Goal: Task Accomplishment & Management: Manage account settings

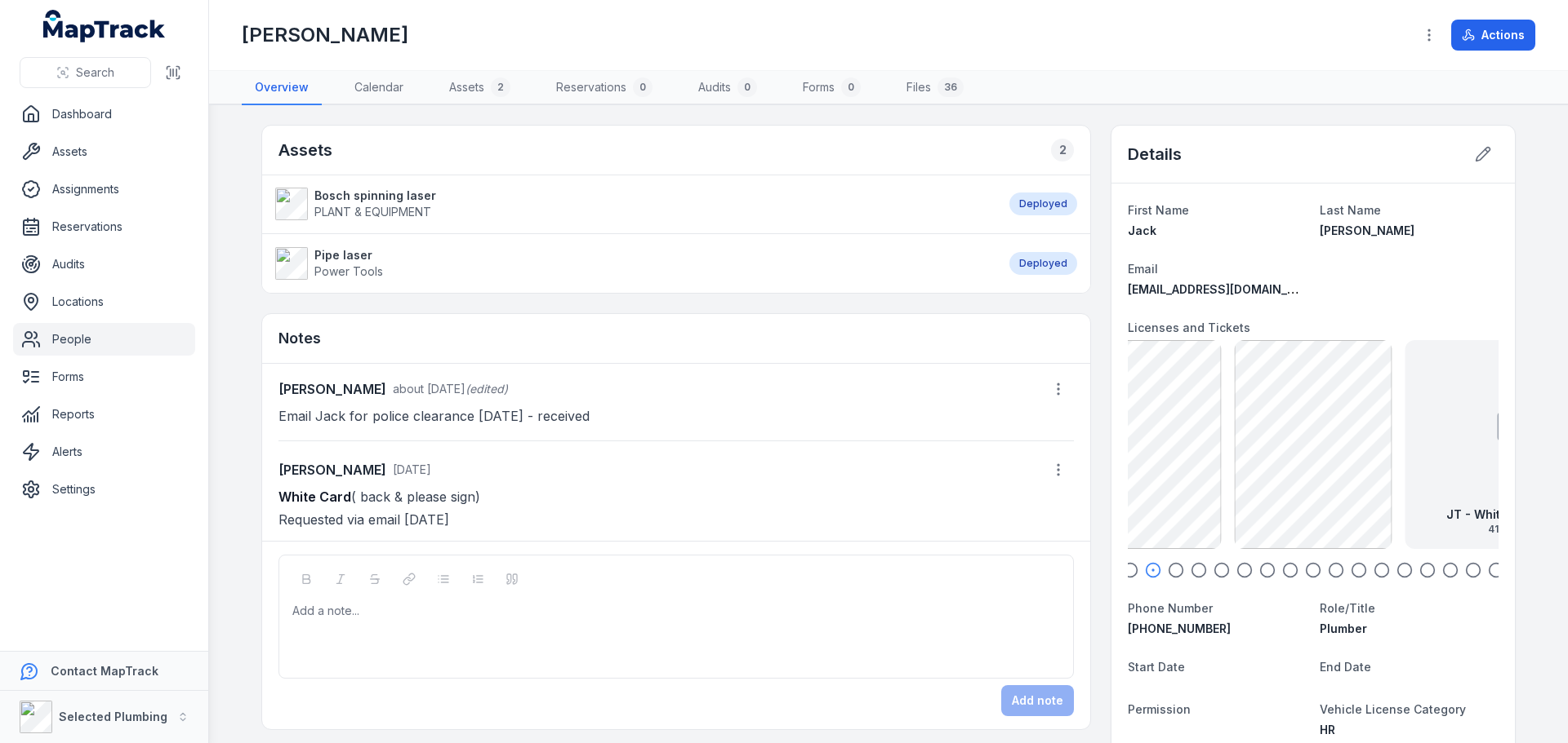
click at [1131, 574] on icon "button" at bounding box center [1129, 570] width 17 height 17
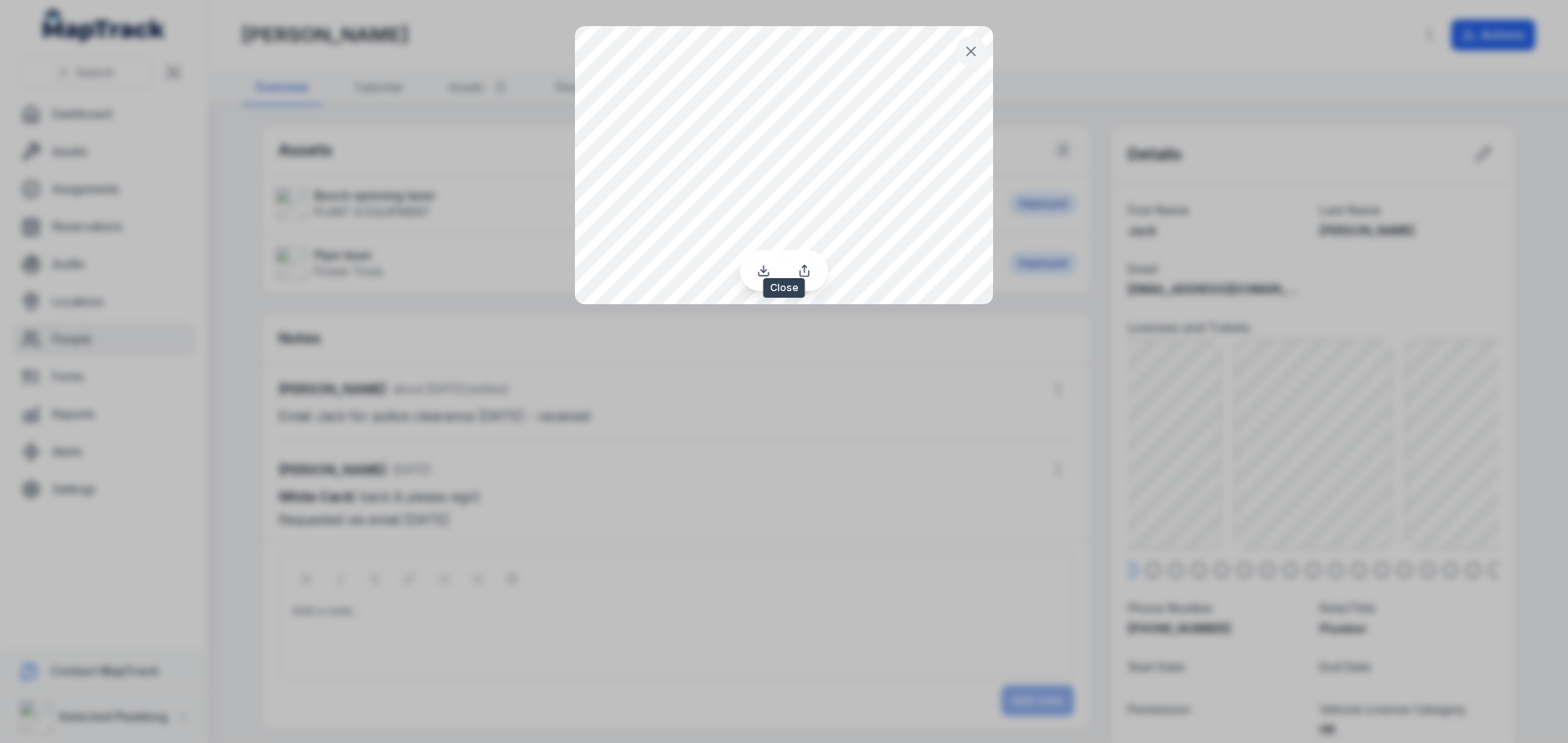
click at [973, 56] on icon at bounding box center [971, 51] width 17 height 17
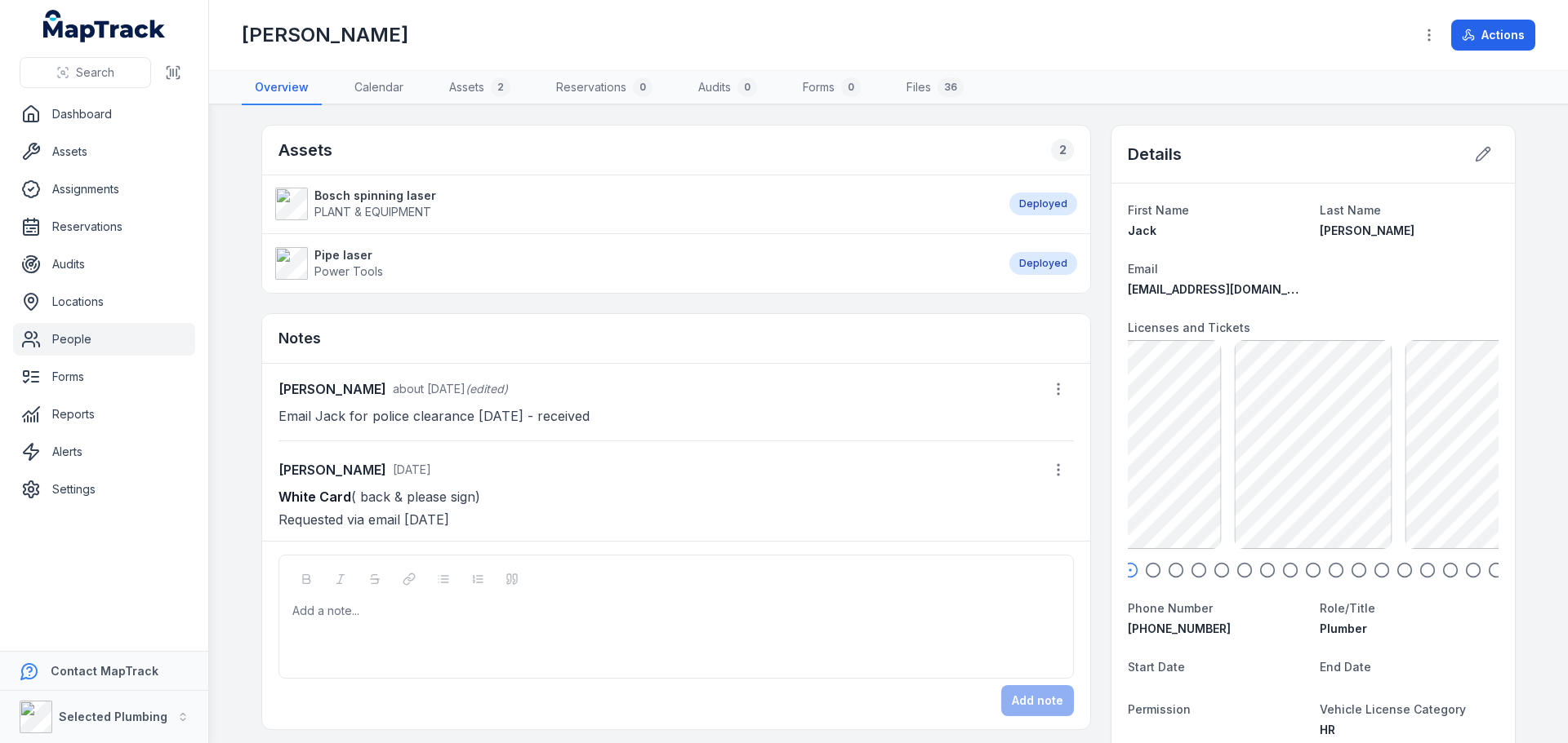
drag, startPoint x: 276, startPoint y: 495, endPoint x: 530, endPoint y: 502, distance: 254.1
click at [530, 502] on p "White Card ( back & please sign) Requested via email [DATE]" at bounding box center [676, 508] width 795 height 46
copy p "White Card ( back & please sign)"
click at [329, 614] on div at bounding box center [676, 611] width 767 height 17
paste div
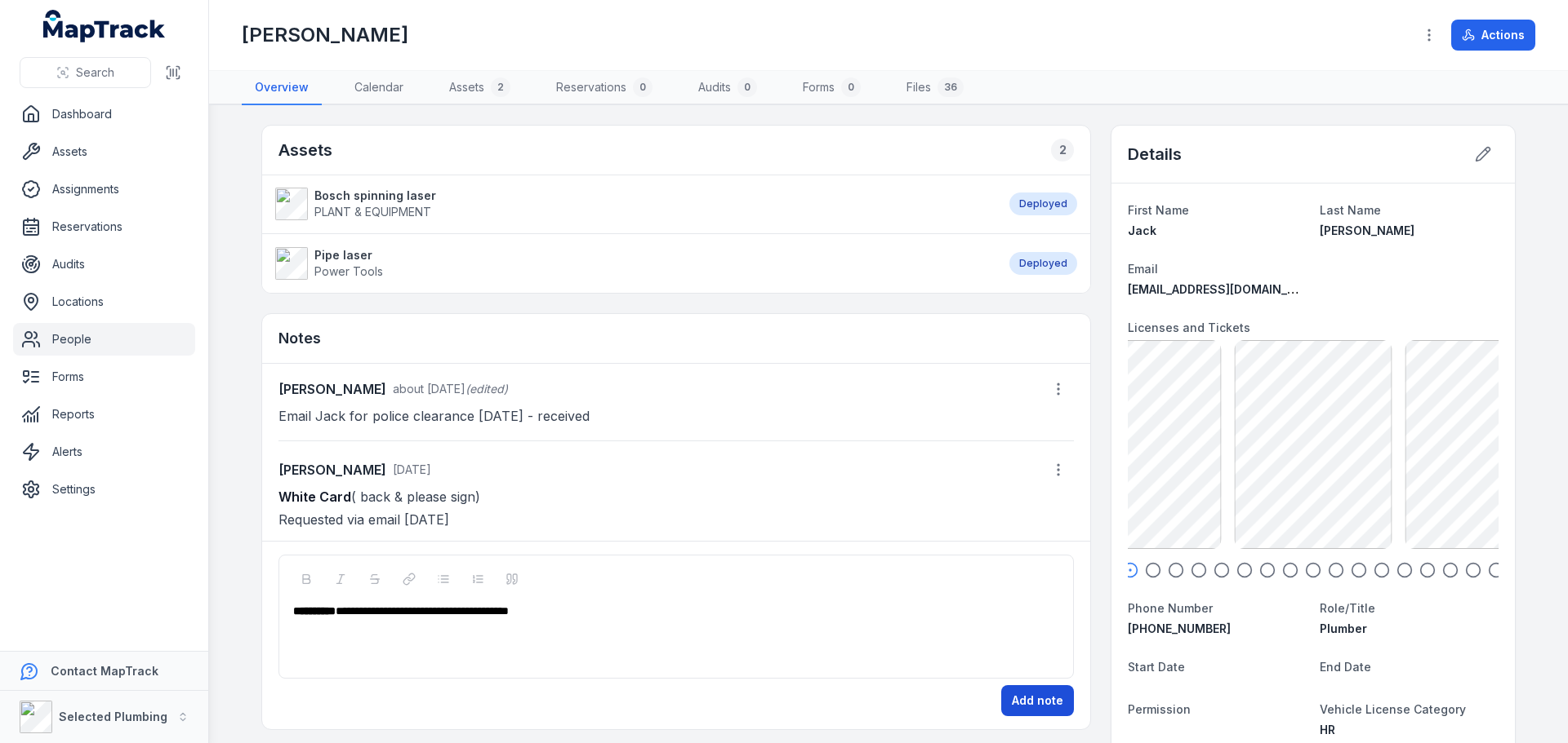
click at [1047, 704] on button "Add note" at bounding box center [1038, 701] width 72 height 31
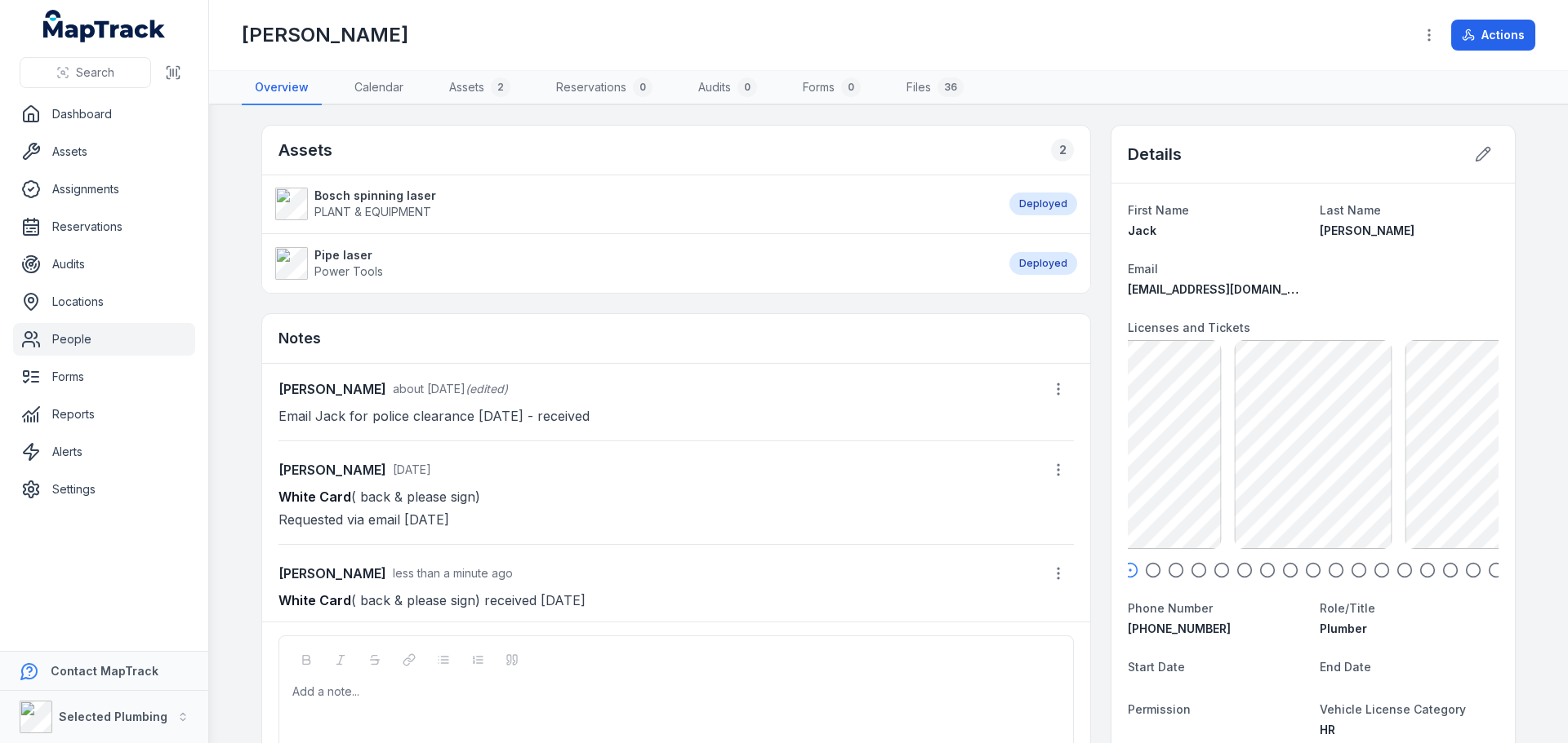
click at [69, 342] on link "People" at bounding box center [104, 339] width 182 height 32
click at [68, 341] on link "People" at bounding box center [104, 339] width 182 height 32
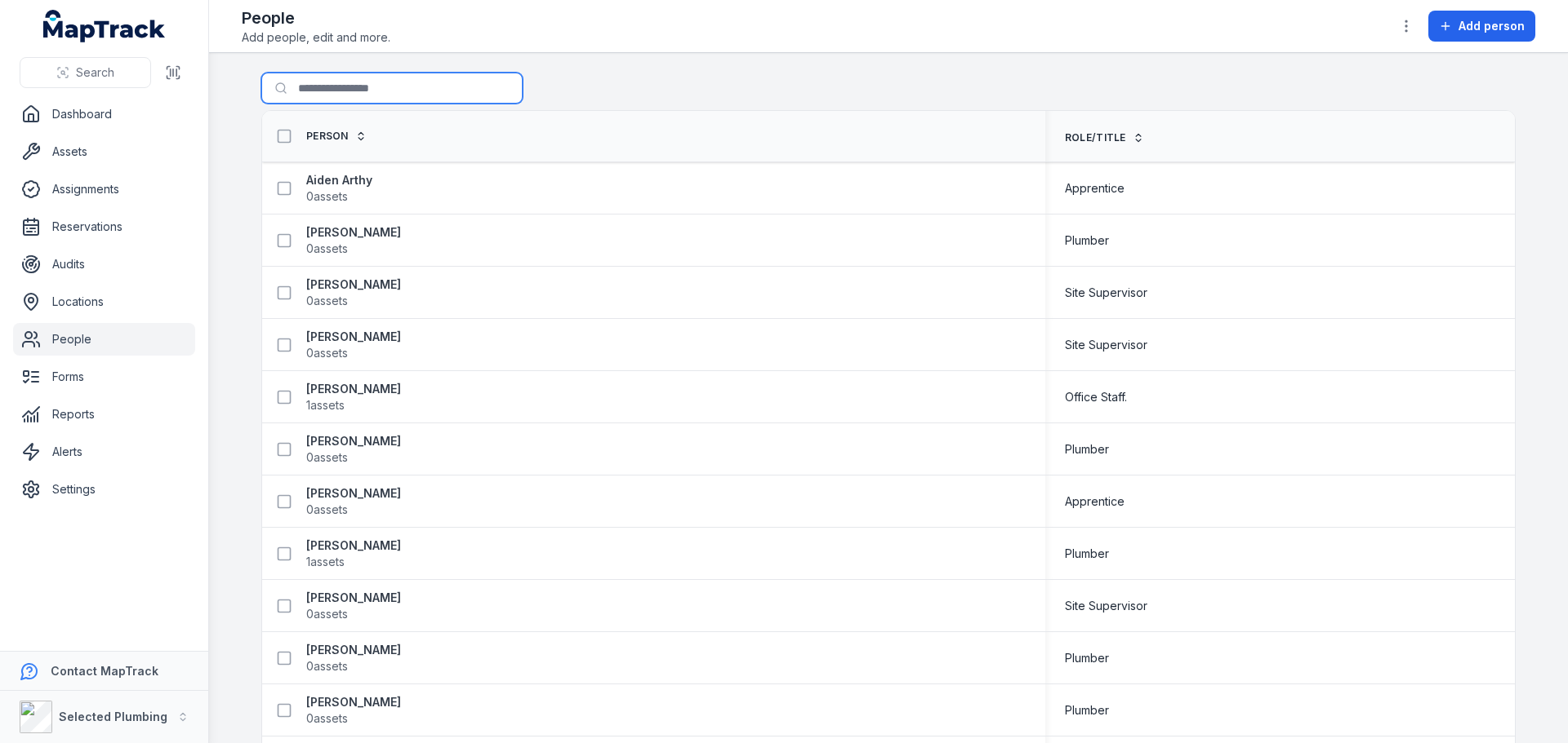
click at [333, 90] on input "Search for people" at bounding box center [391, 88] width 261 height 31
type input "*****"
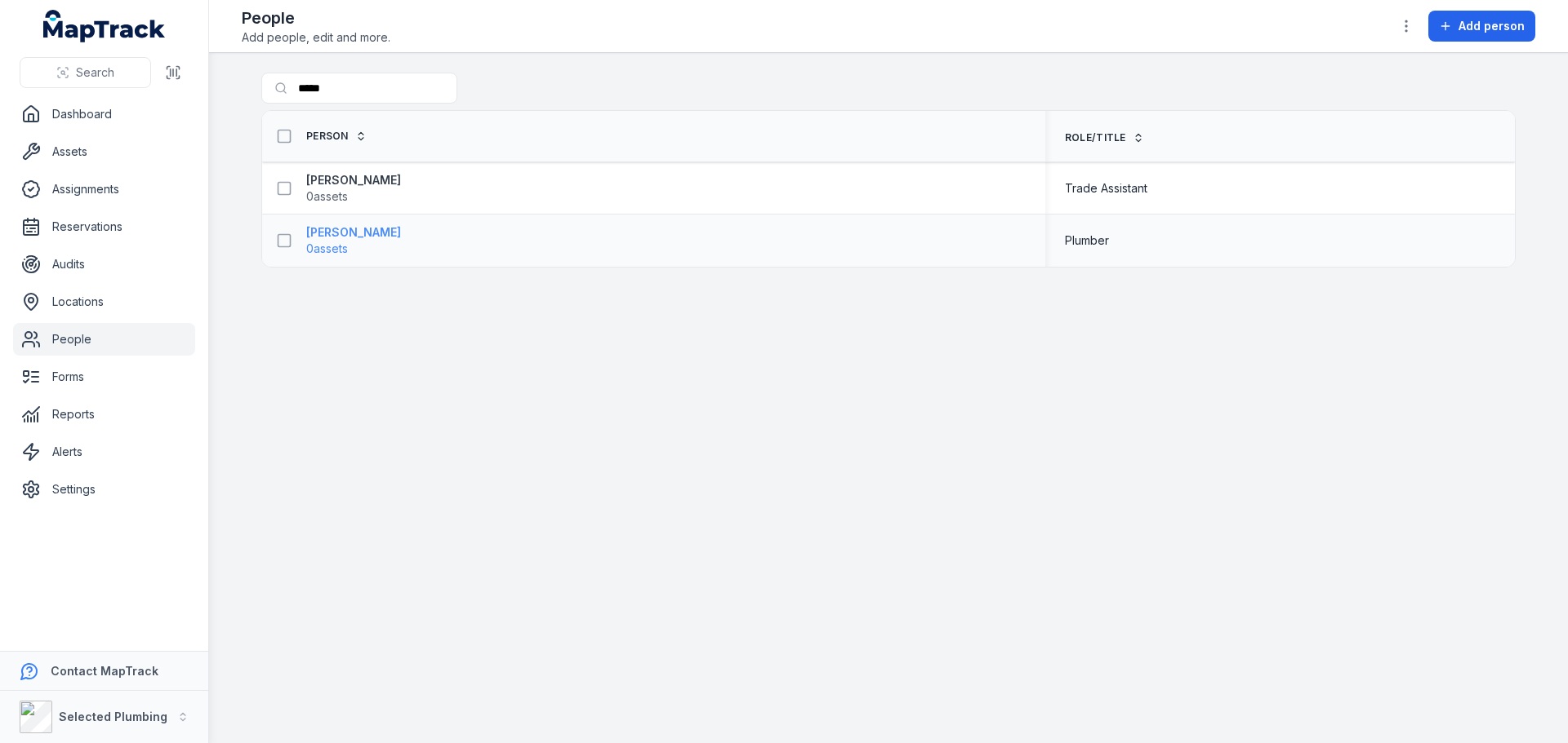
click at [341, 238] on strong "[PERSON_NAME]" at bounding box center [353, 232] width 95 height 17
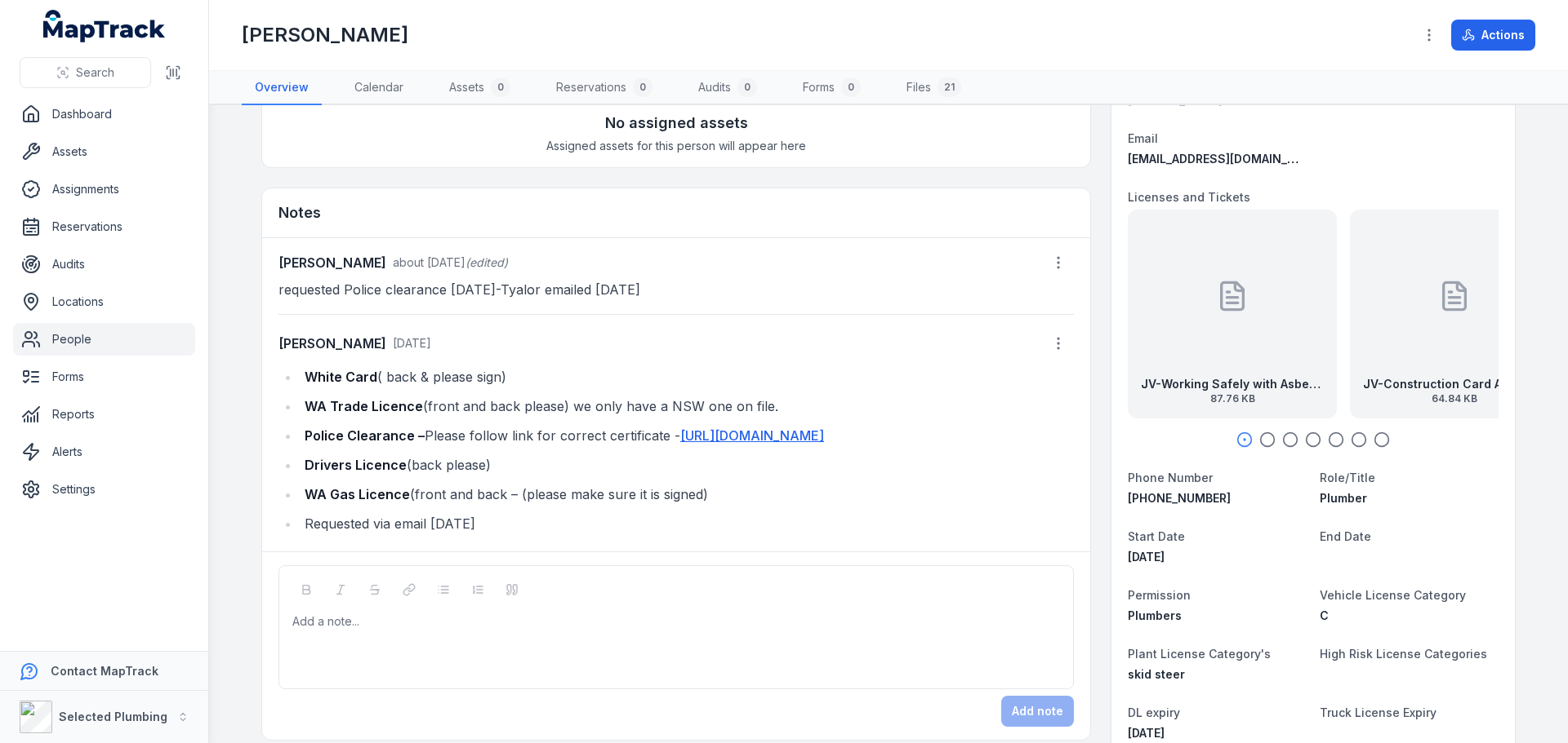
scroll to position [163, 0]
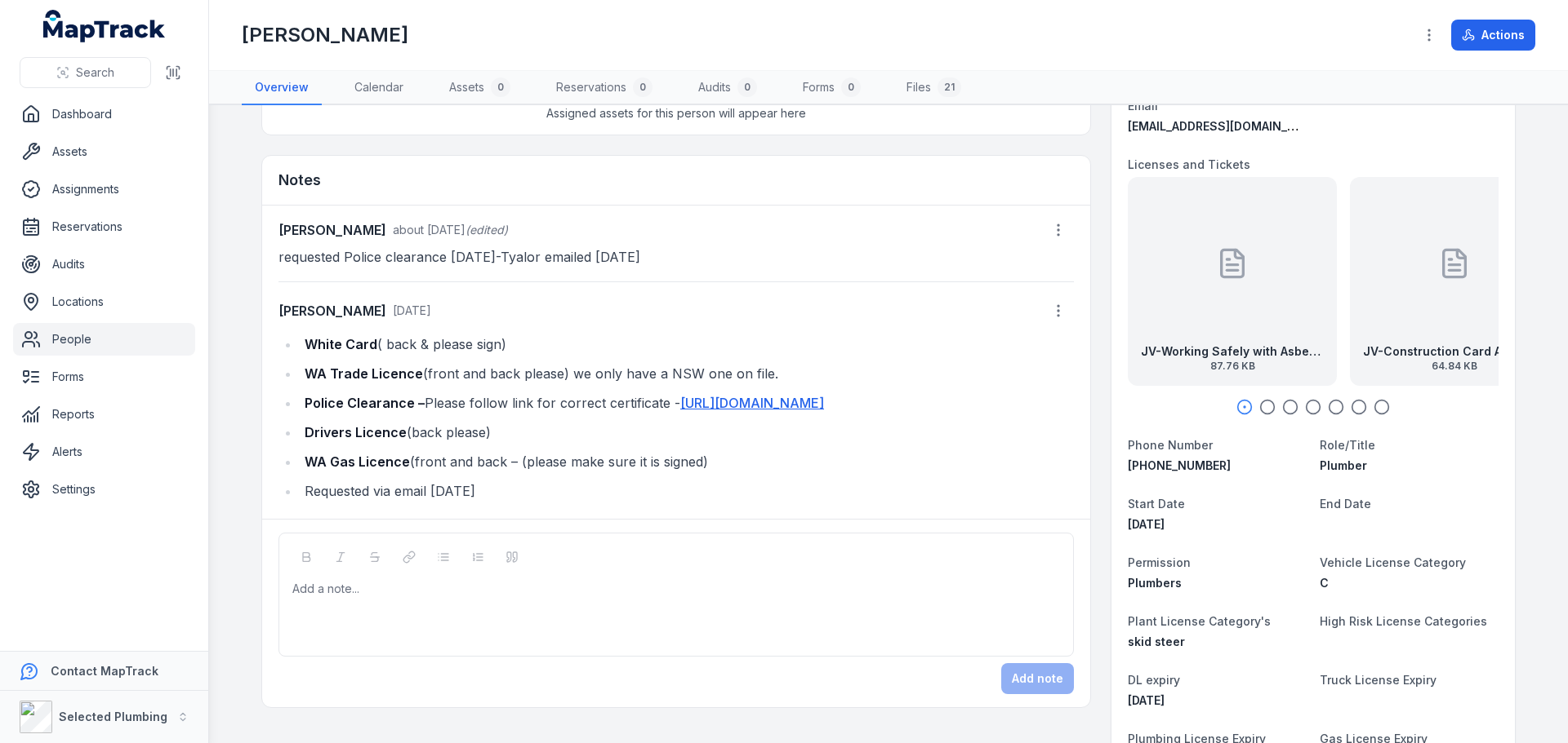
click at [1263, 405] on icon "button" at bounding box center [1267, 407] width 17 height 17
click at [1285, 406] on icon "button" at bounding box center [1290, 407] width 17 height 17
click at [1307, 410] on icon "button" at bounding box center [1313, 407] width 17 height 17
click at [1332, 408] on icon "button" at bounding box center [1335, 407] width 17 height 17
click at [1281, 339] on div "JV-Drivers Licence front Exp [DATE] 68.13 KB" at bounding box center [1313, 281] width 209 height 209
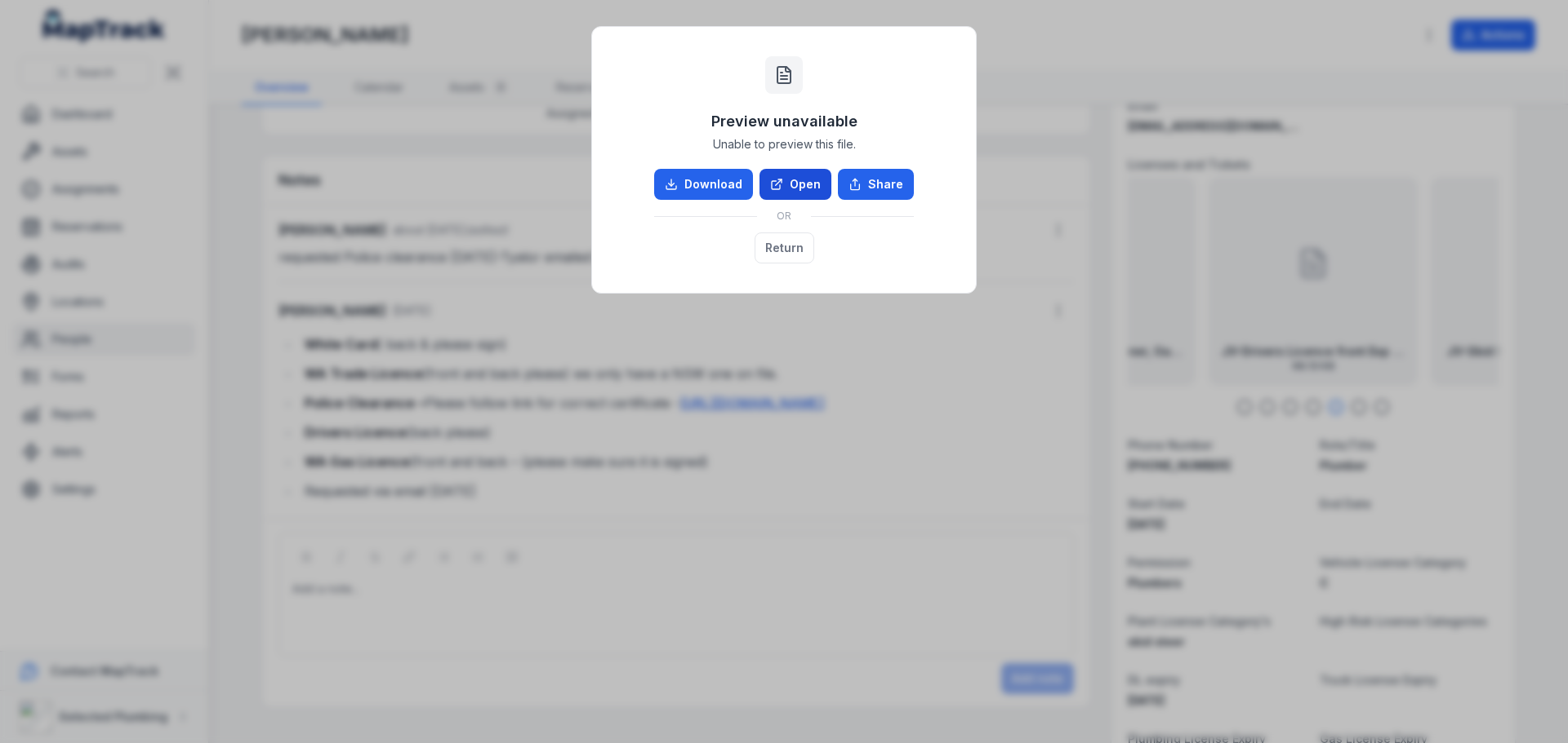
click at [809, 182] on link "Open" at bounding box center [795, 185] width 72 height 31
click at [779, 253] on button "Return" at bounding box center [784, 248] width 60 height 31
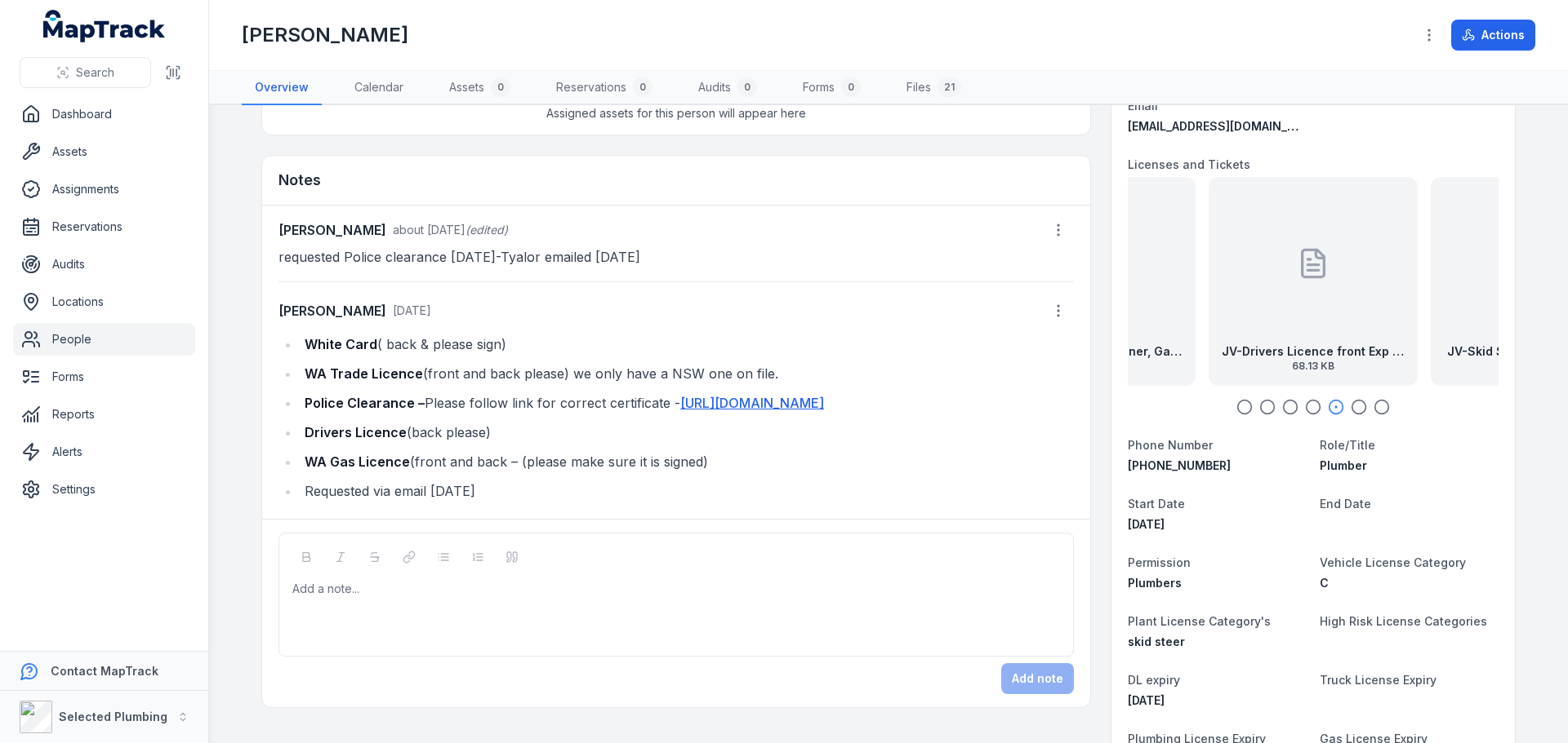
drag, startPoint x: 297, startPoint y: 434, endPoint x: 524, endPoint y: 438, distance: 227.0
click at [524, 438] on li "Drivers Licence (back please)" at bounding box center [687, 432] width 774 height 22
copy li "Drivers Licence (back please)"
click at [333, 583] on div at bounding box center [676, 589] width 767 height 17
paste div
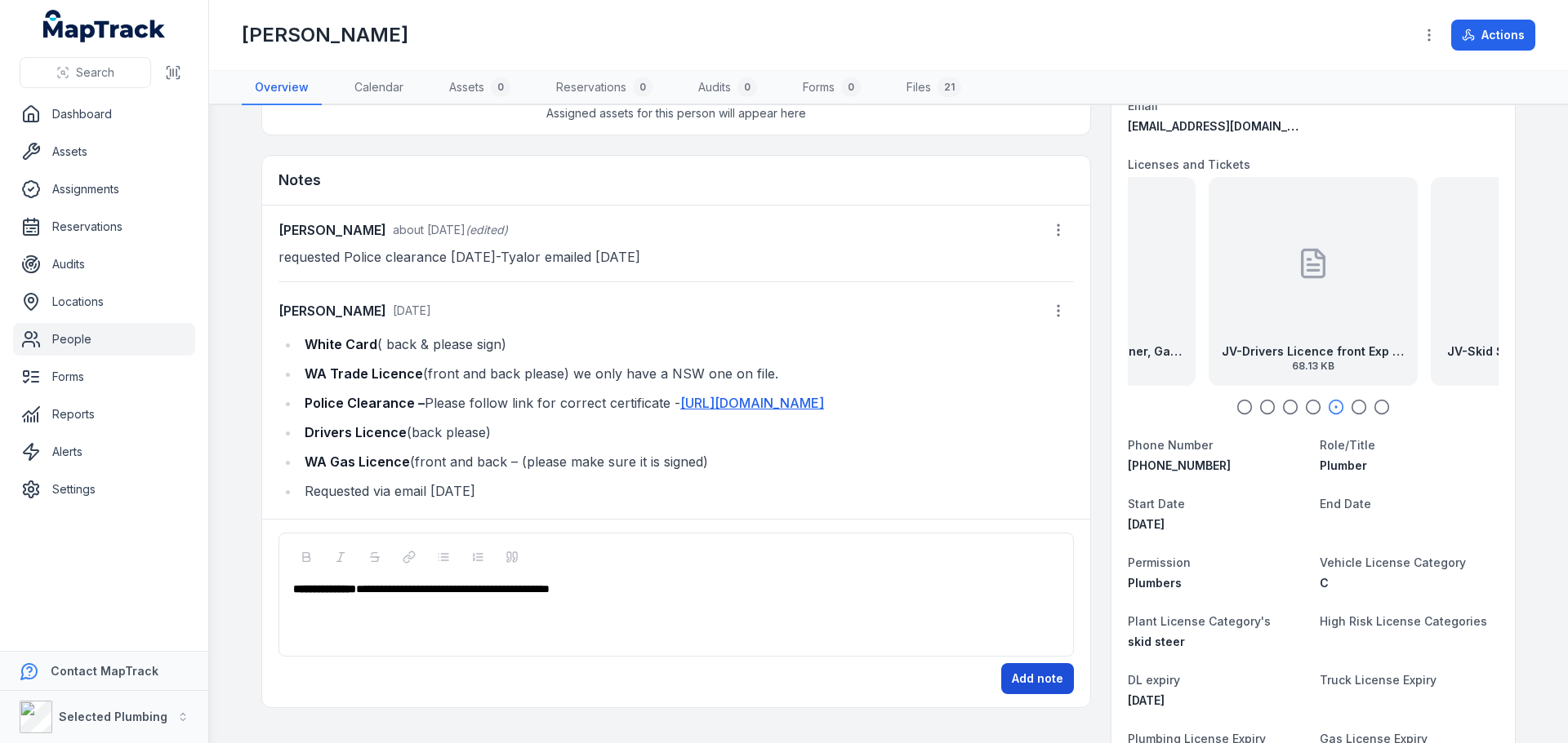
click at [1031, 682] on button "Add note" at bounding box center [1038, 680] width 72 height 31
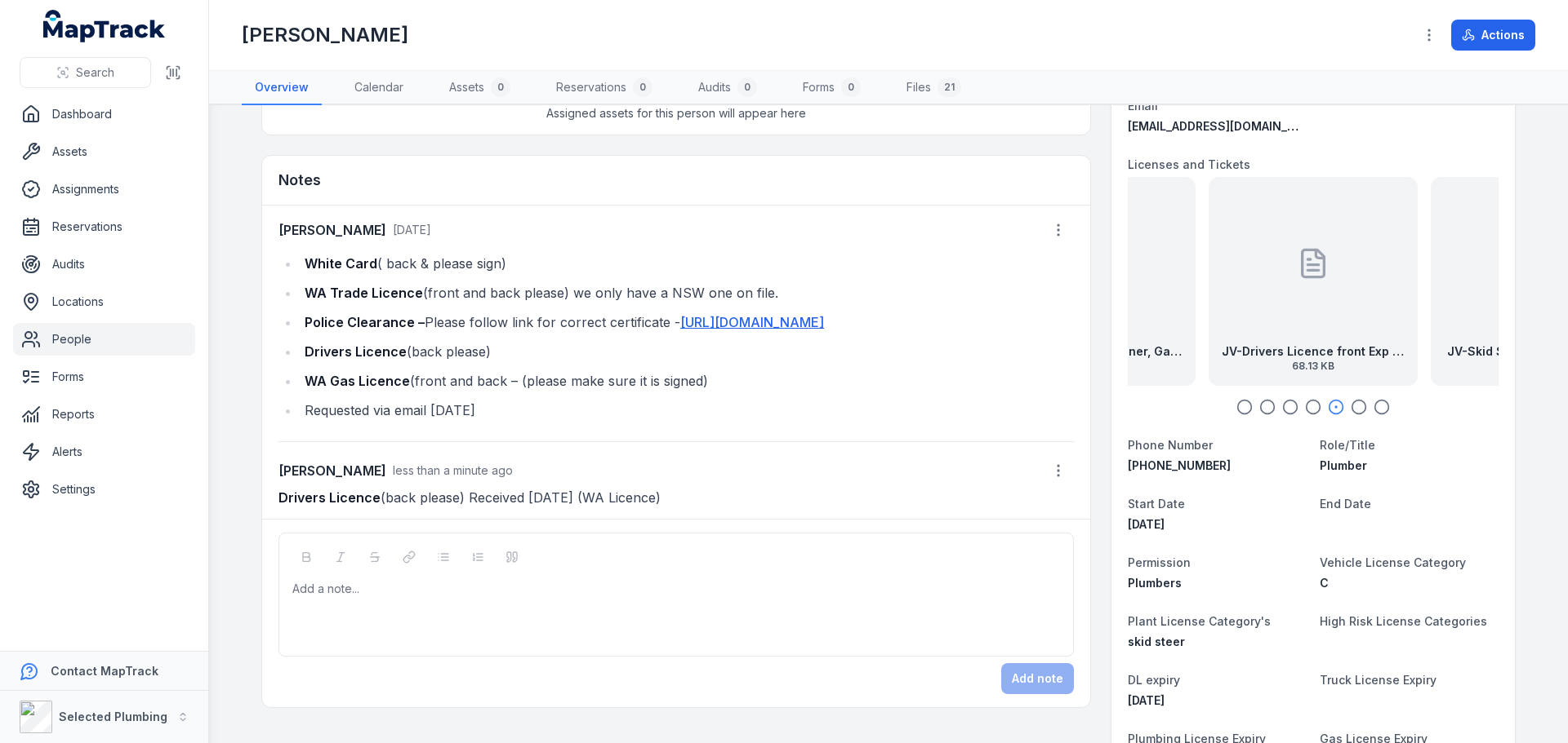
scroll to position [0, 0]
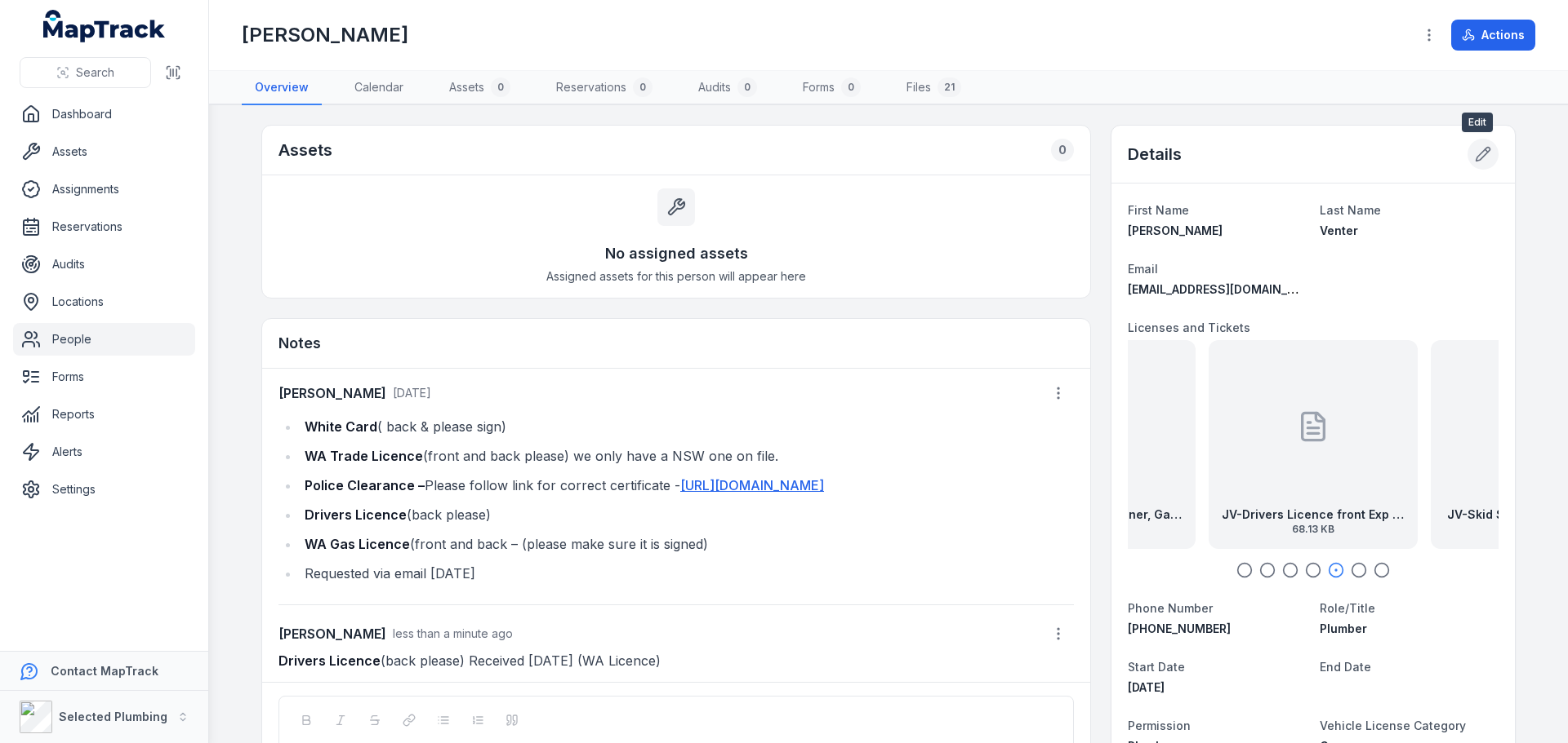
click at [1475, 159] on icon at bounding box center [1483, 154] width 17 height 17
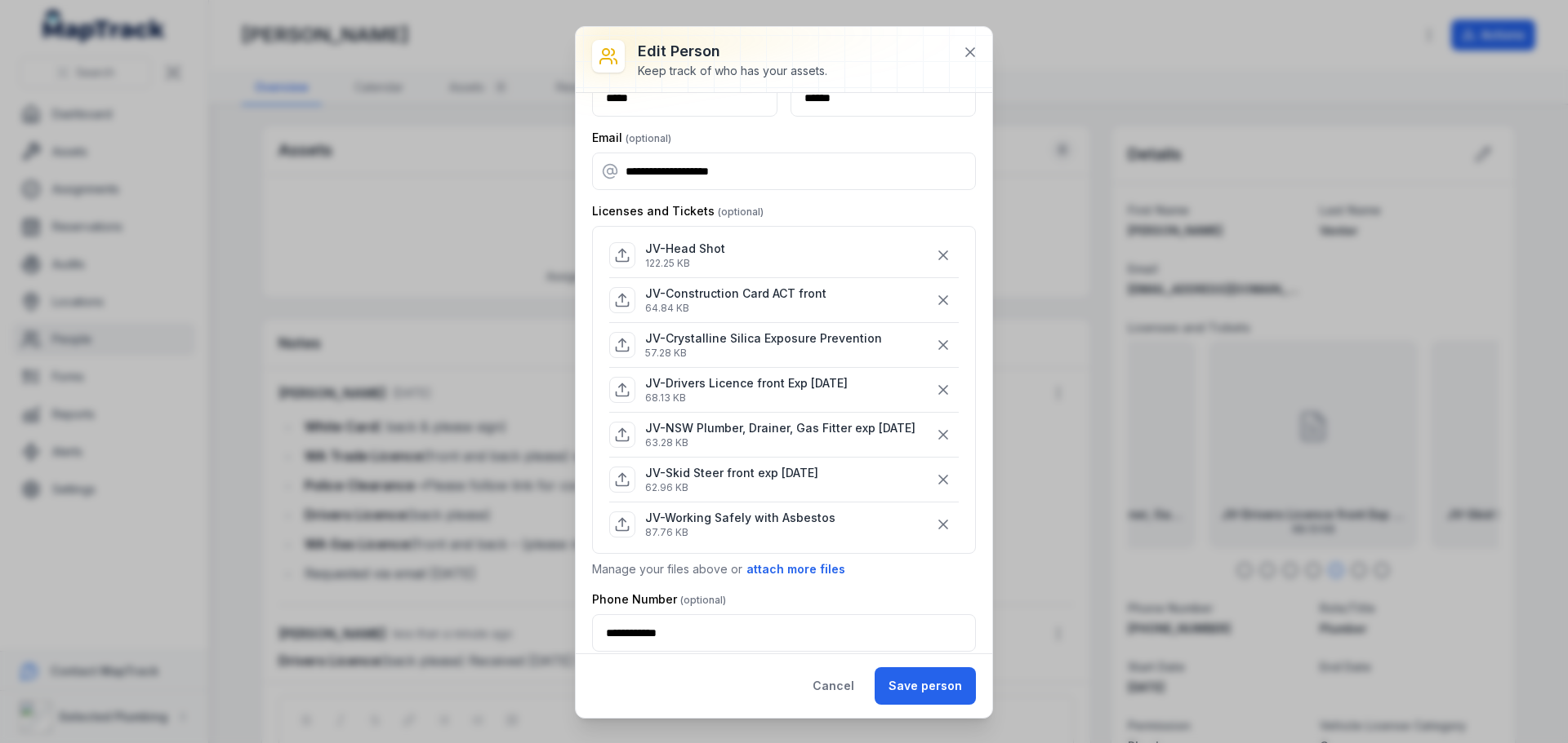
scroll to position [82, 0]
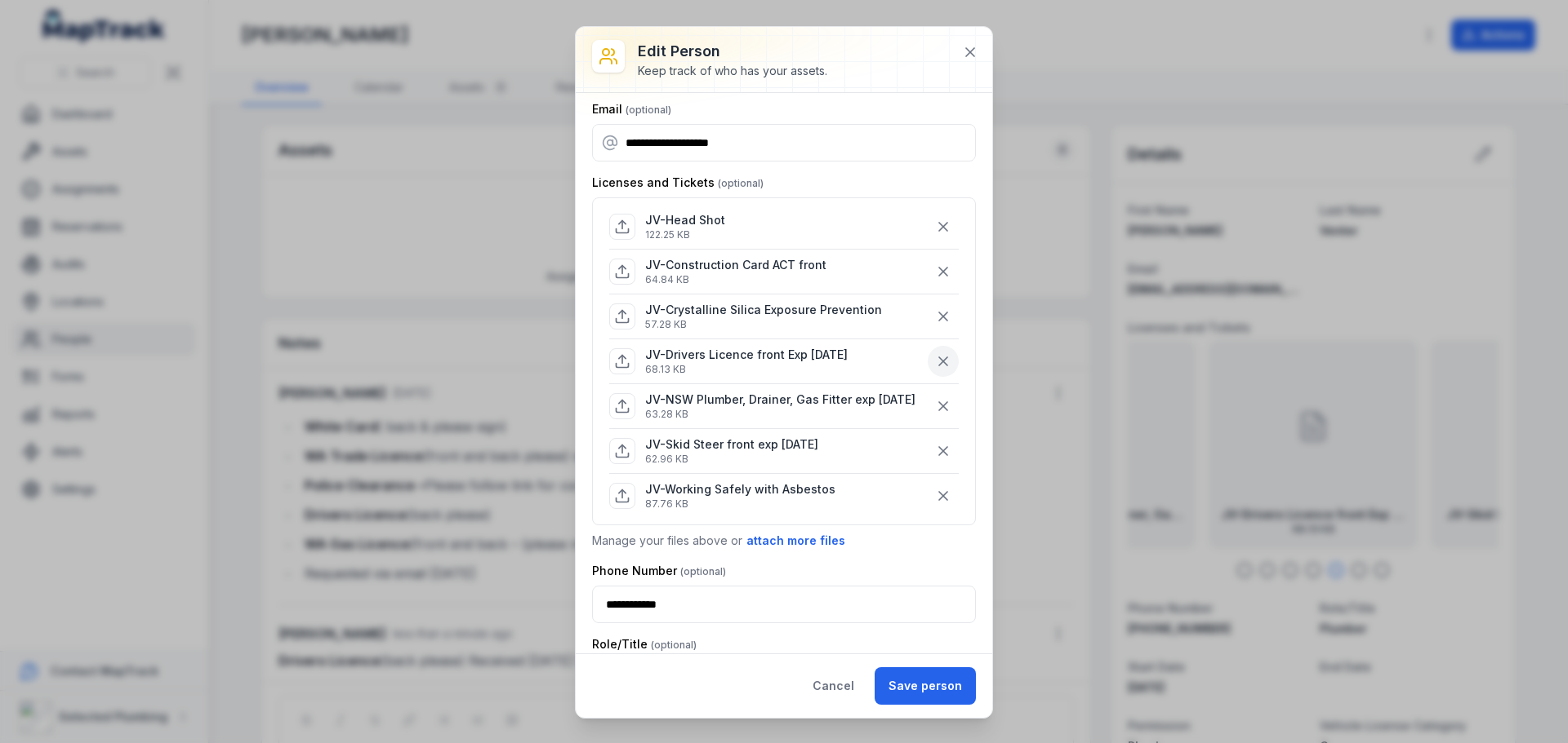
click at [939, 363] on icon "button" at bounding box center [943, 361] width 8 height 8
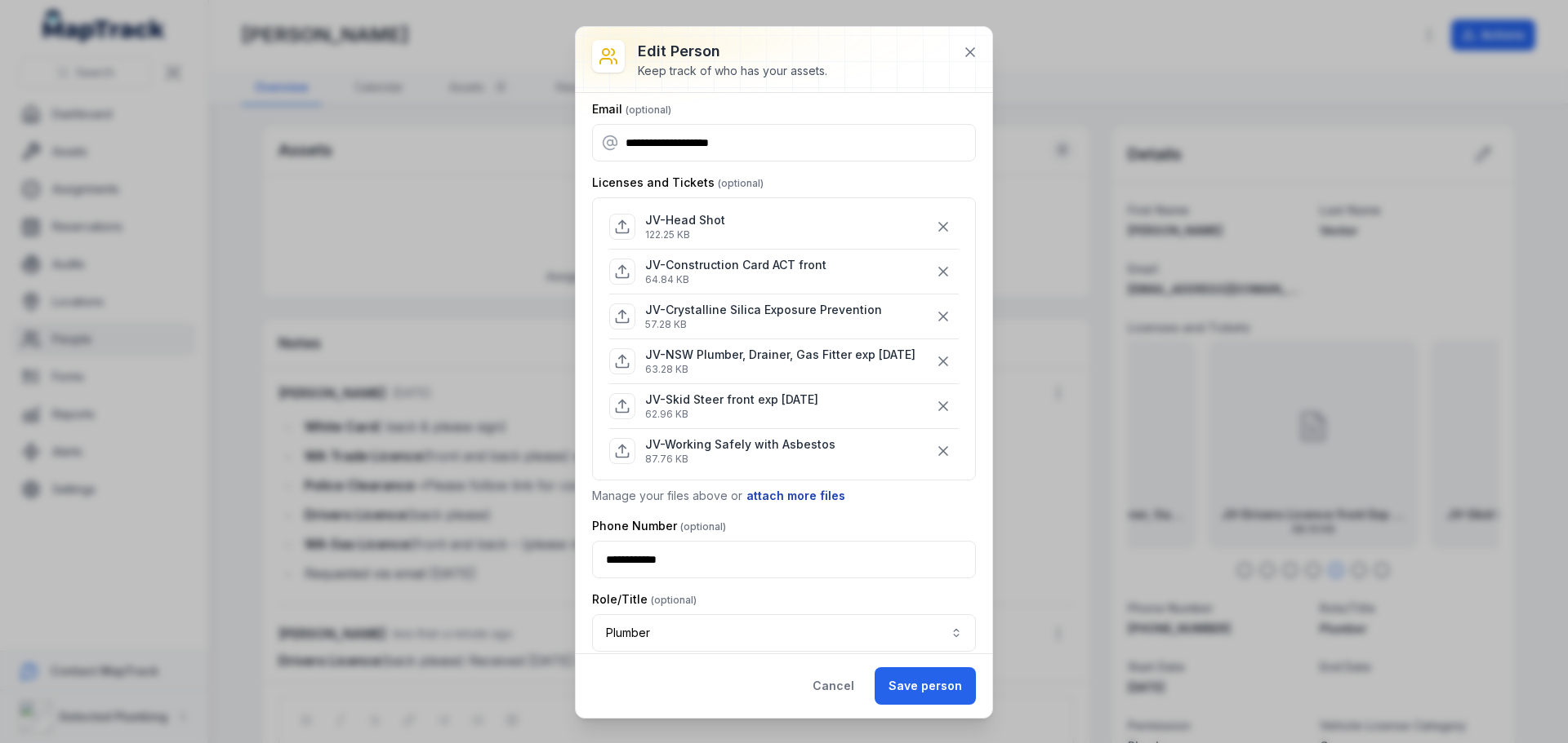
click at [769, 505] on button "attach more files" at bounding box center [795, 496] width 101 height 18
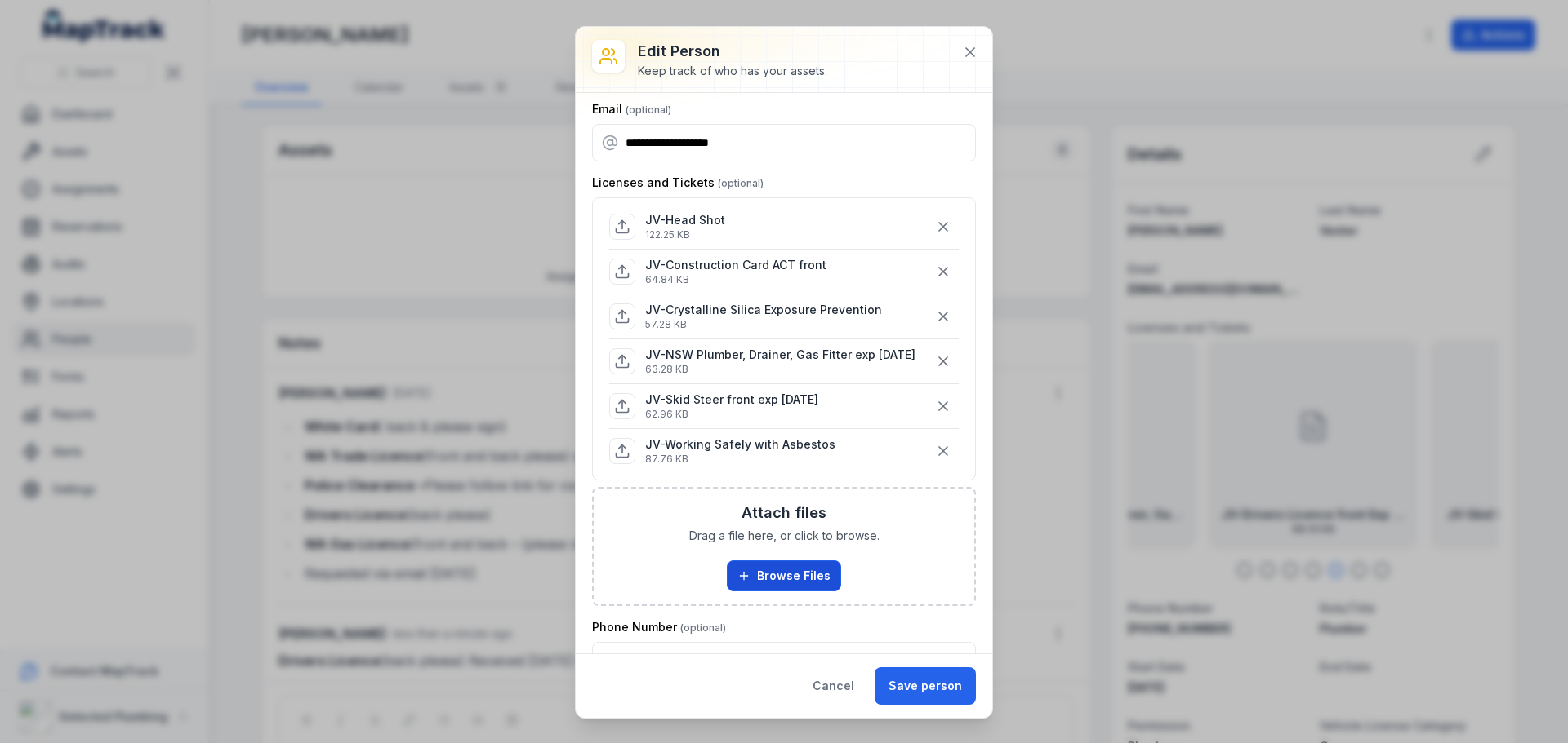
click at [778, 589] on button "Browse Files" at bounding box center [784, 576] width 114 height 31
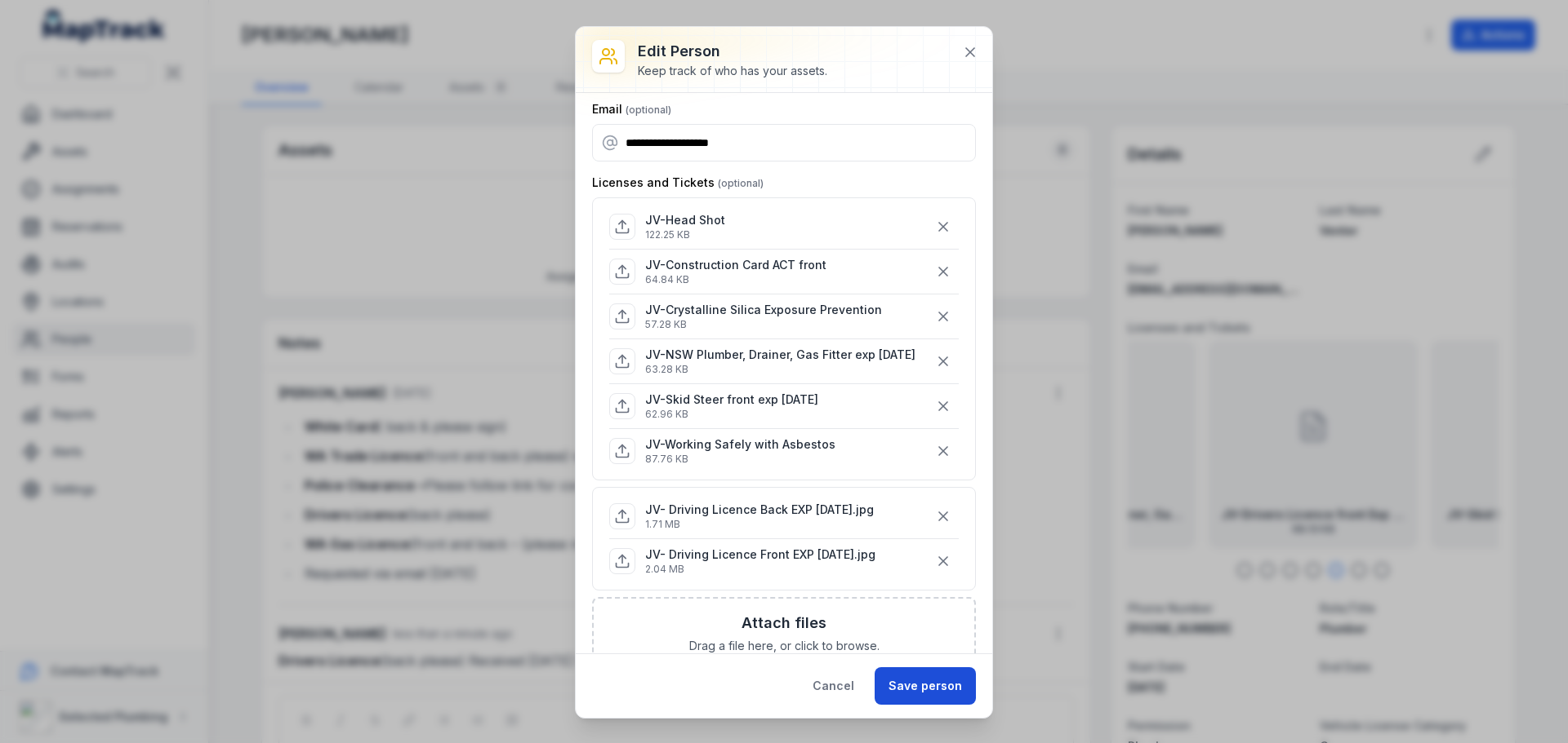
click at [925, 688] on button "Save person" at bounding box center [925, 686] width 102 height 37
